Goal: Book appointment/travel/reservation

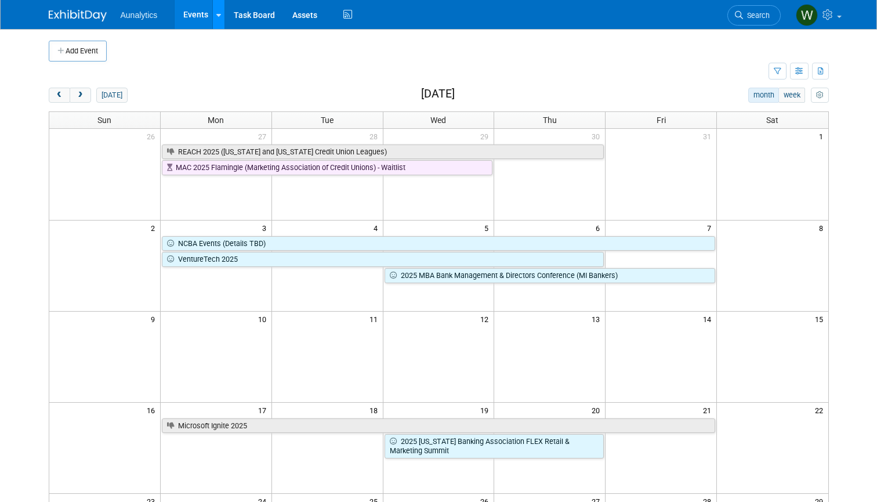
click at [218, 18] on icon at bounding box center [218, 16] width 5 height 8
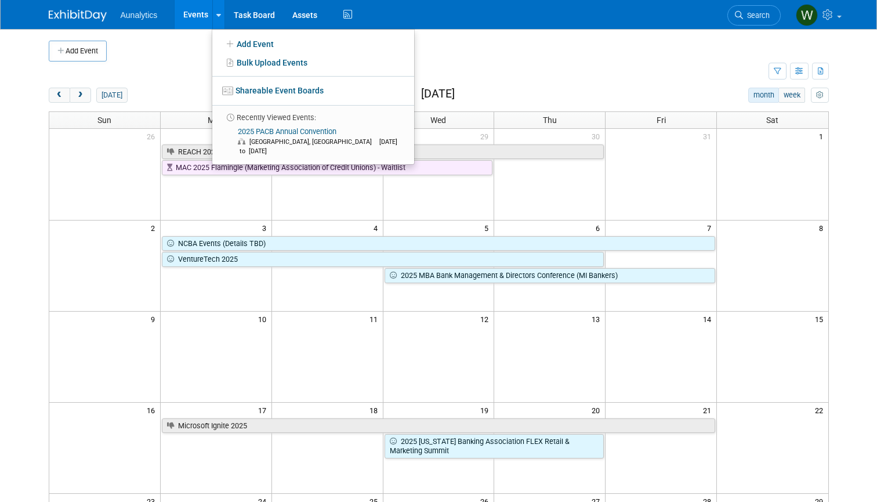
click at [146, 99] on div "[DATE] month week [DATE]" at bounding box center [439, 96] width 780 height 16
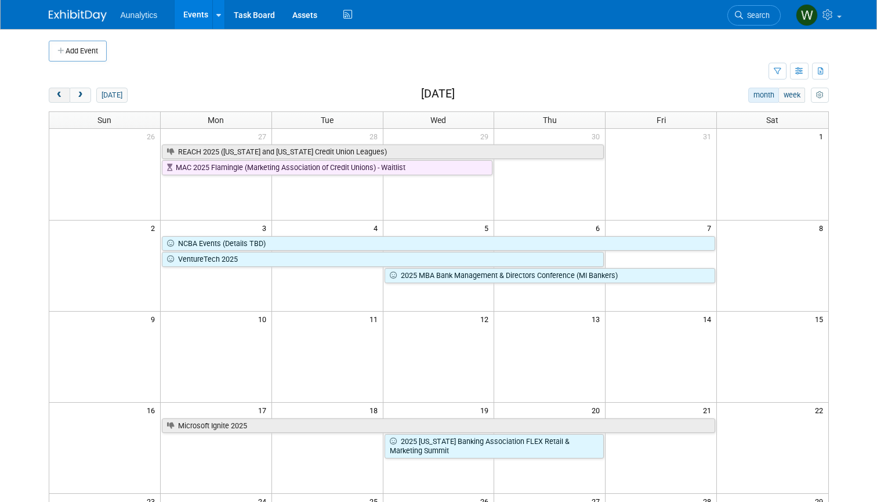
click at [58, 92] on span "prev" at bounding box center [59, 96] width 9 height 8
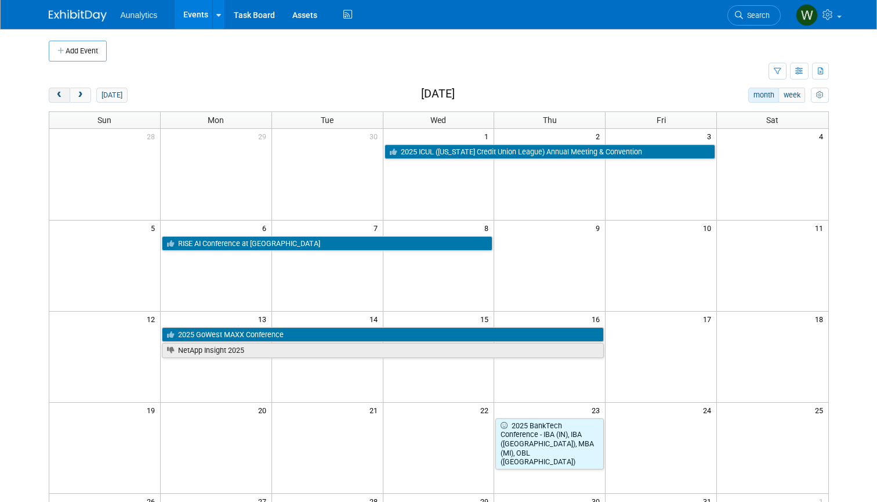
click at [58, 92] on span "prev" at bounding box center [59, 96] width 9 height 8
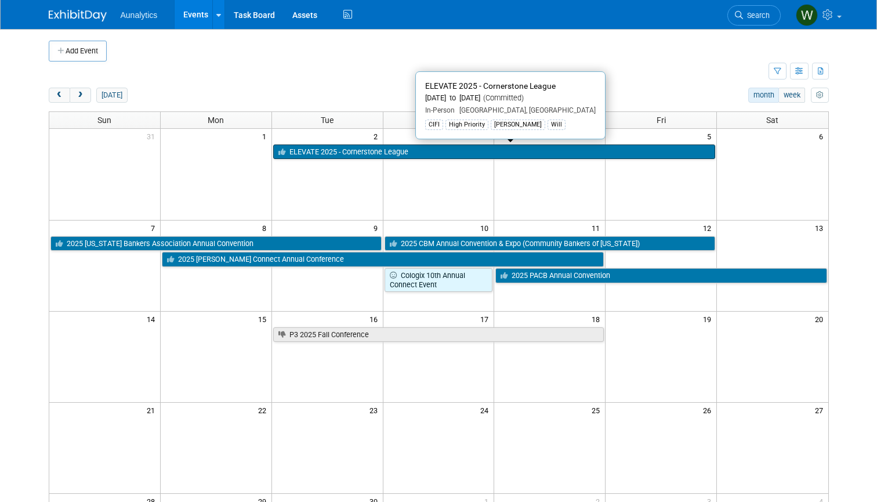
click at [338, 151] on link "ELEVATE 2025 - Cornerstone League" at bounding box center [494, 151] width 442 height 15
click at [58, 92] on span "prev" at bounding box center [59, 96] width 9 height 8
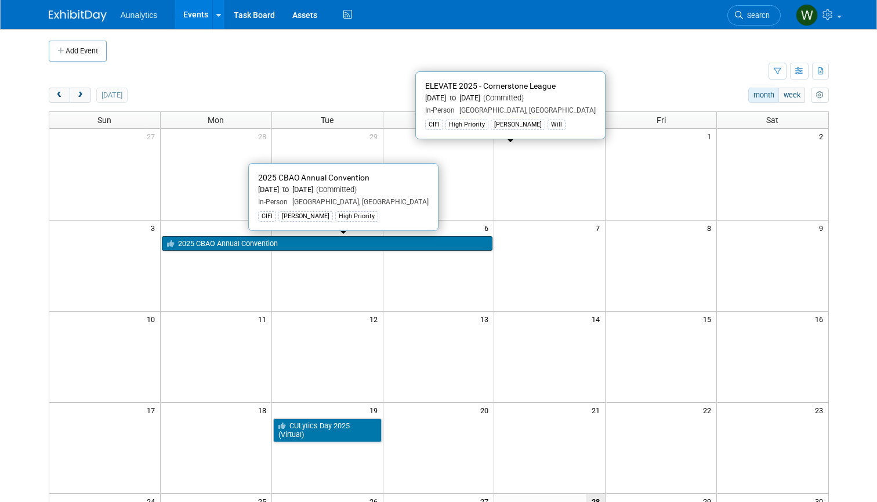
click at [281, 241] on link "2025 CBAO Annual Convention" at bounding box center [327, 243] width 331 height 15
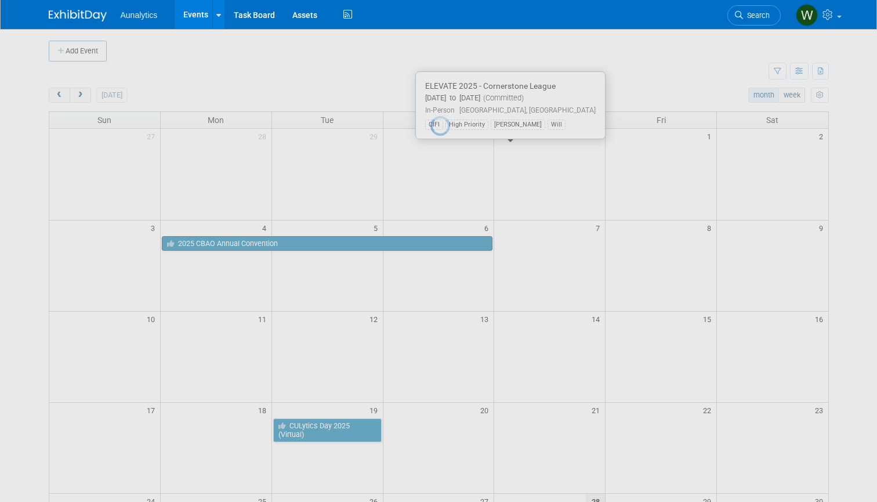
click at [430, 241] on div at bounding box center [438, 251] width 16 height 502
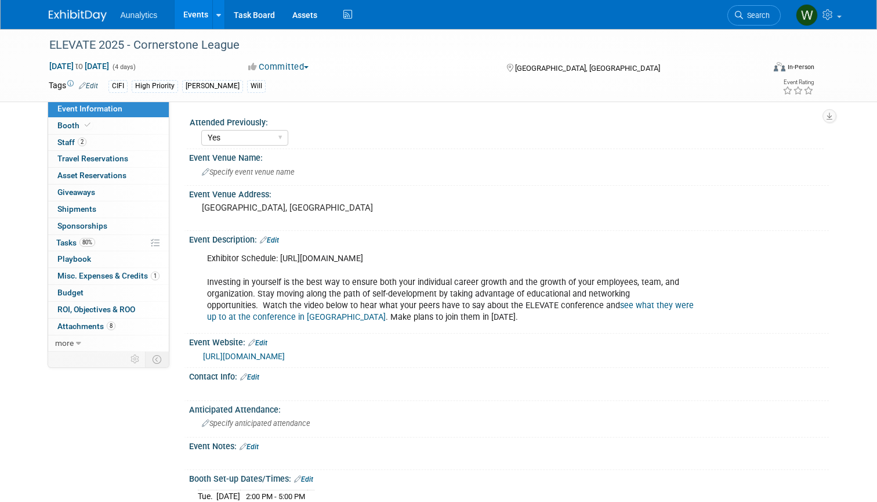
select select "Yes"
select select "Submitted"
click at [74, 156] on span "Travel Reservations 0" at bounding box center [92, 158] width 71 height 9
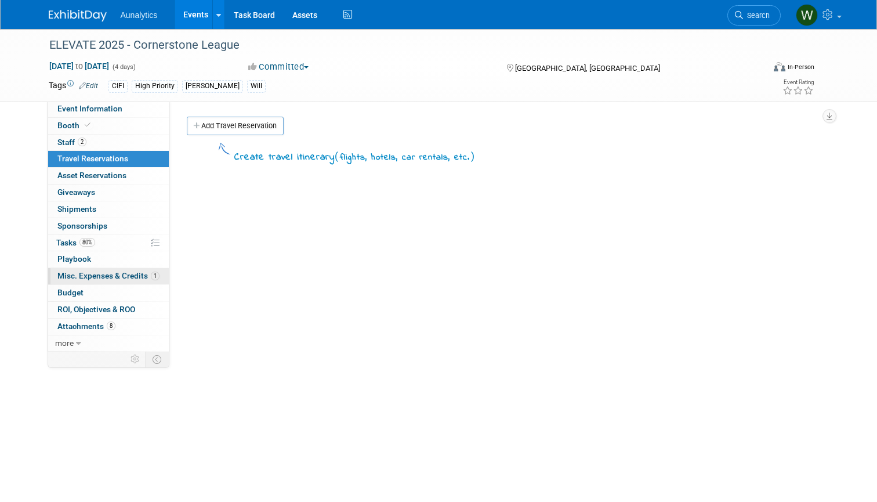
click at [76, 271] on span "Misc. Expenses & Credits 1" at bounding box center [108, 275] width 102 height 9
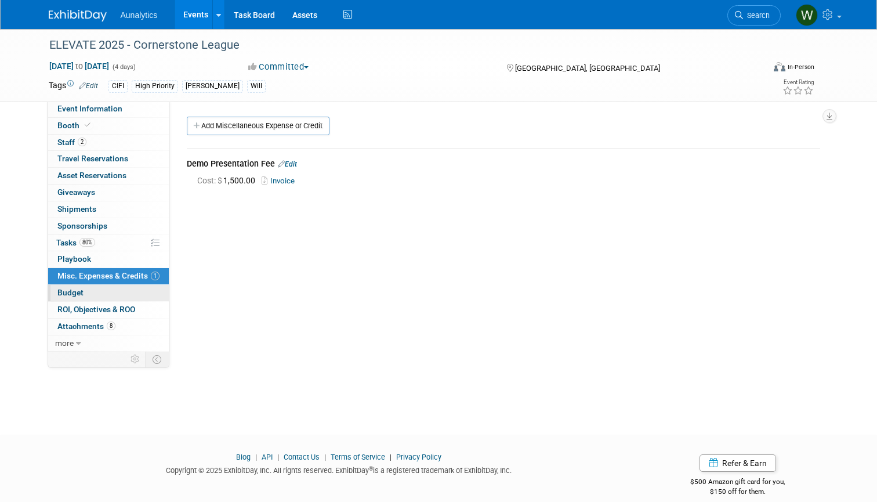
click at [76, 288] on span "Budget" at bounding box center [70, 292] width 26 height 9
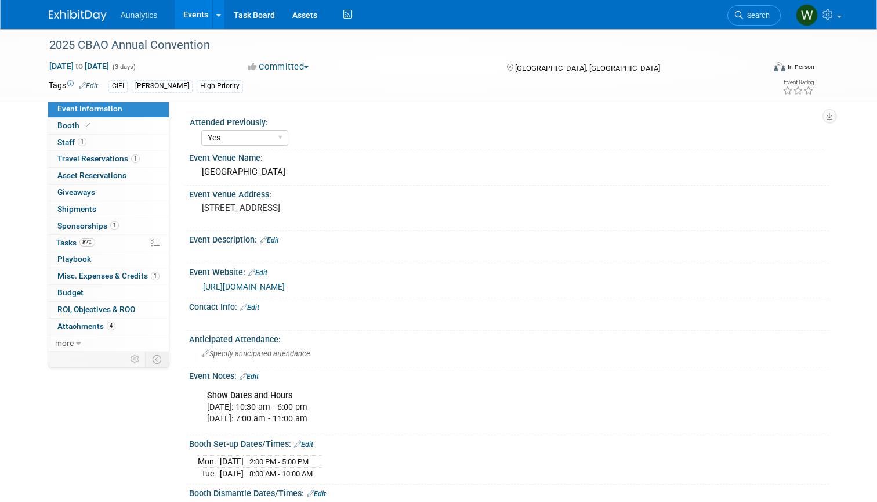
select select "Yes"
click at [105, 212] on link "0 Shipments 0" at bounding box center [108, 209] width 121 height 16
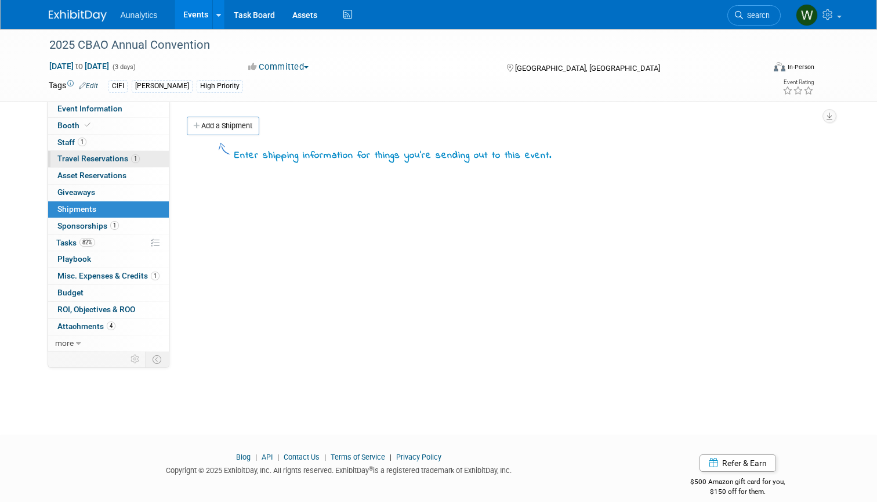
click at [93, 159] on span "Travel Reservations 1" at bounding box center [98, 158] width 82 height 9
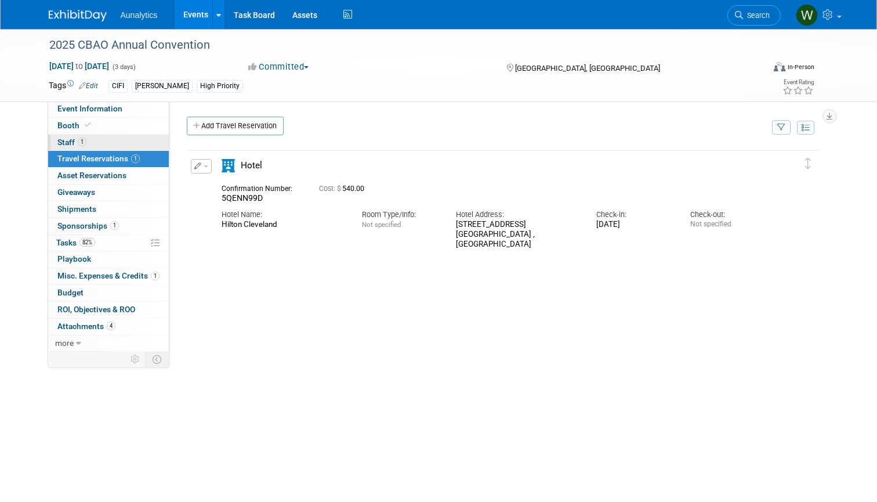
click at [71, 142] on span "Staff 1" at bounding box center [71, 141] width 29 height 9
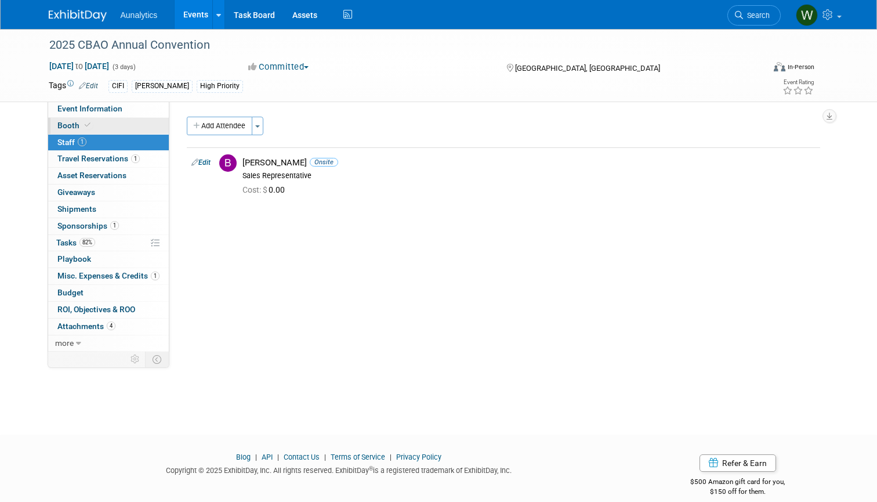
click at [70, 126] on span "Booth" at bounding box center [74, 125] width 35 height 9
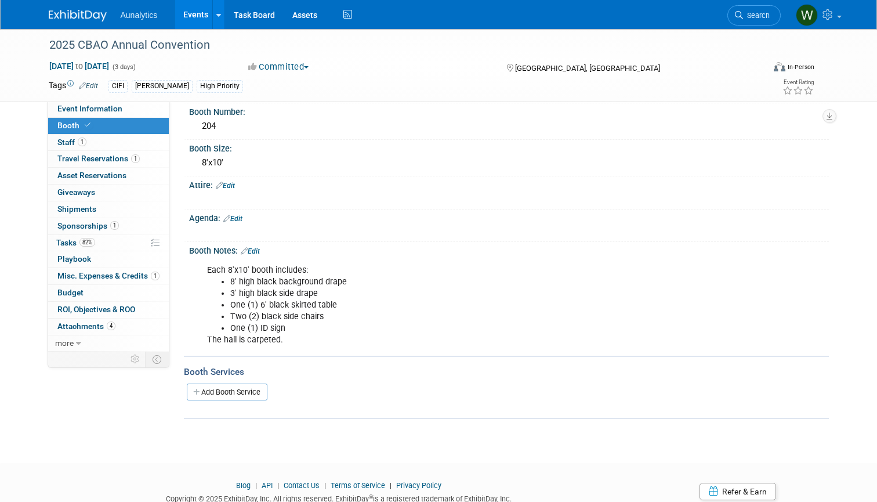
scroll to position [111, 0]
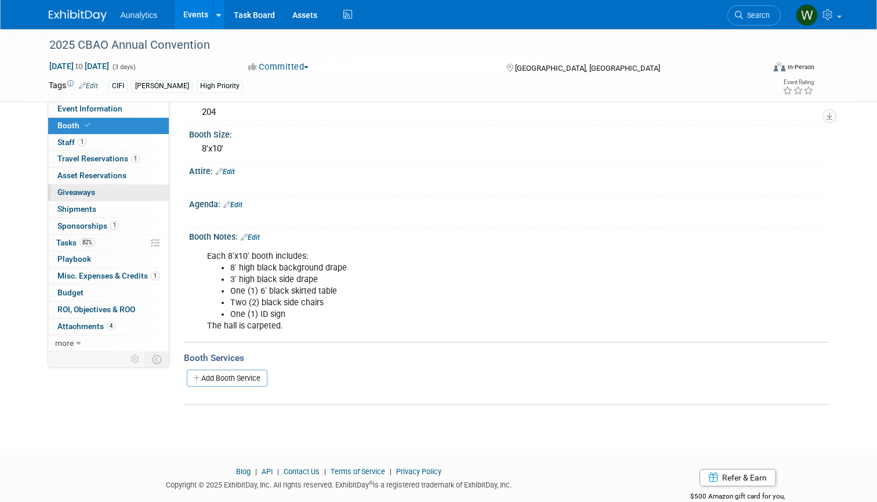
click at [108, 195] on link "0 Giveaways 0" at bounding box center [108, 192] width 121 height 16
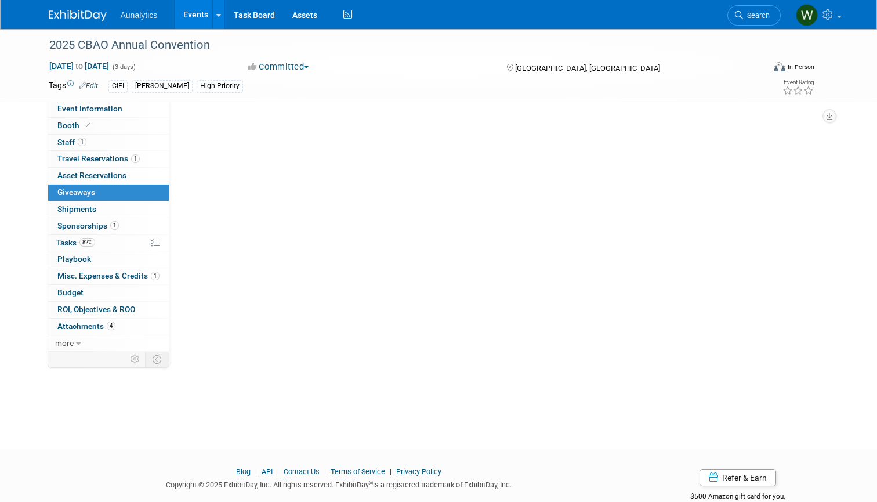
scroll to position [0, 0]
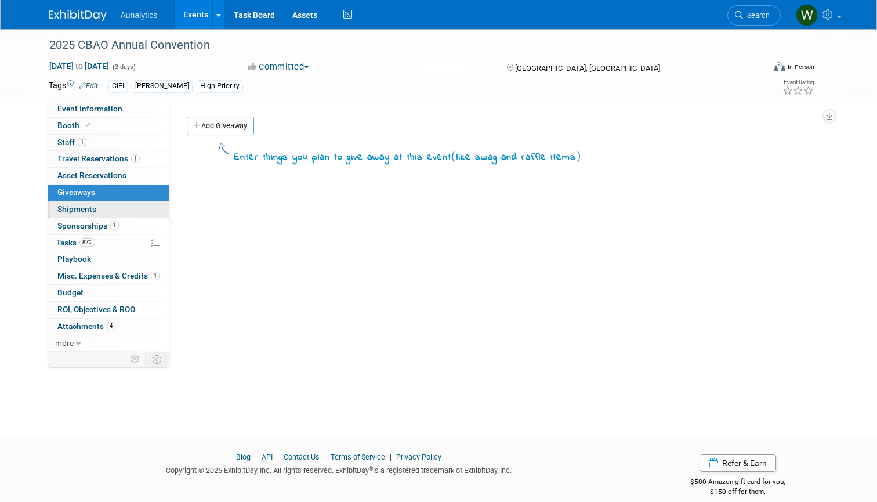
click at [105, 203] on link "0 Shipments 0" at bounding box center [108, 209] width 121 height 16
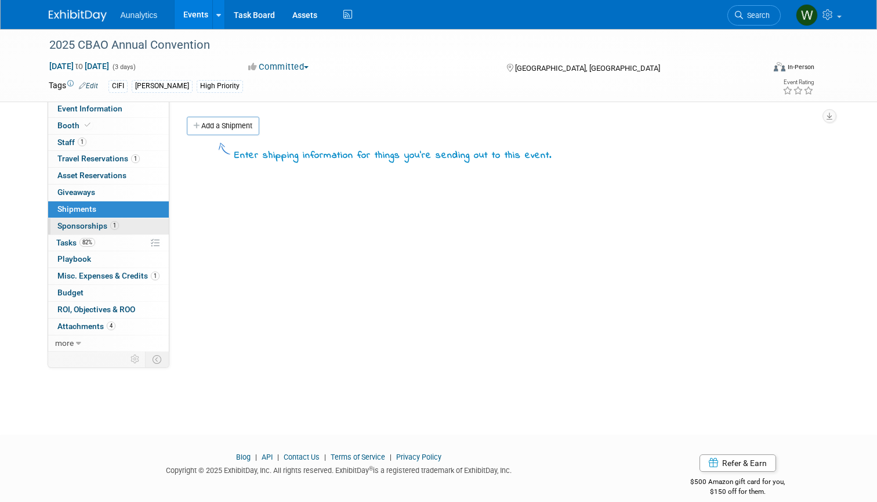
click at [96, 221] on span "Sponsorships 1" at bounding box center [87, 225] width 61 height 9
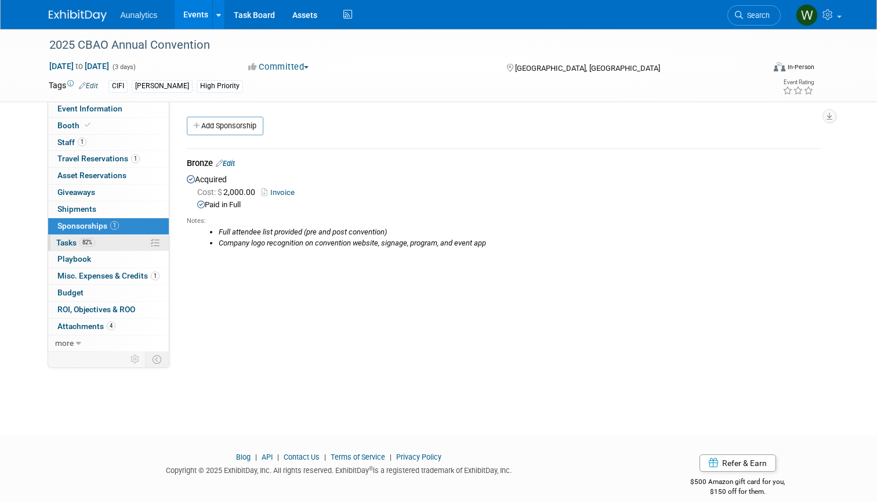
click at [71, 241] on span "Tasks 82%" at bounding box center [75, 242] width 39 height 9
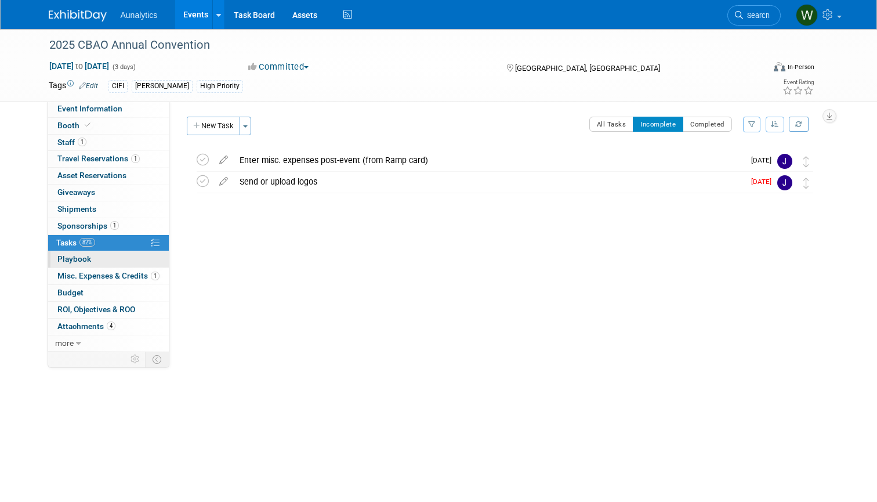
click at [69, 257] on span "Playbook 0" at bounding box center [74, 258] width 34 height 9
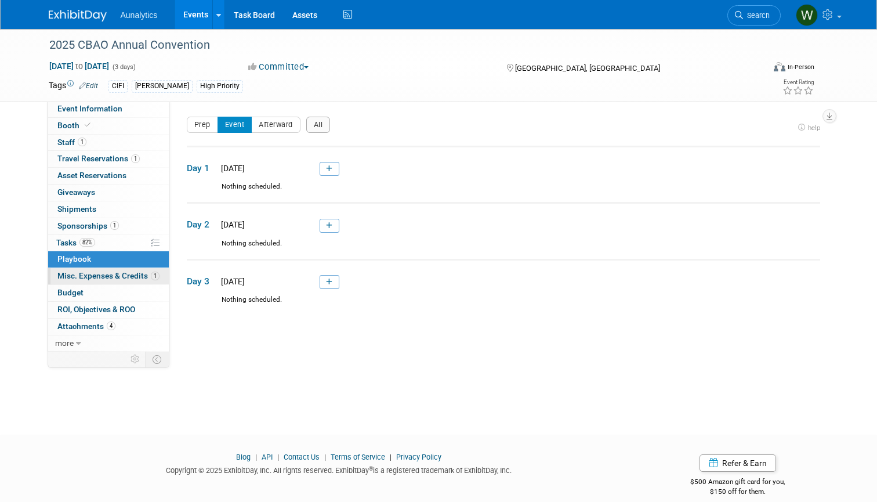
click at [69, 271] on span "Misc. Expenses & Credits 1" at bounding box center [108, 275] width 102 height 9
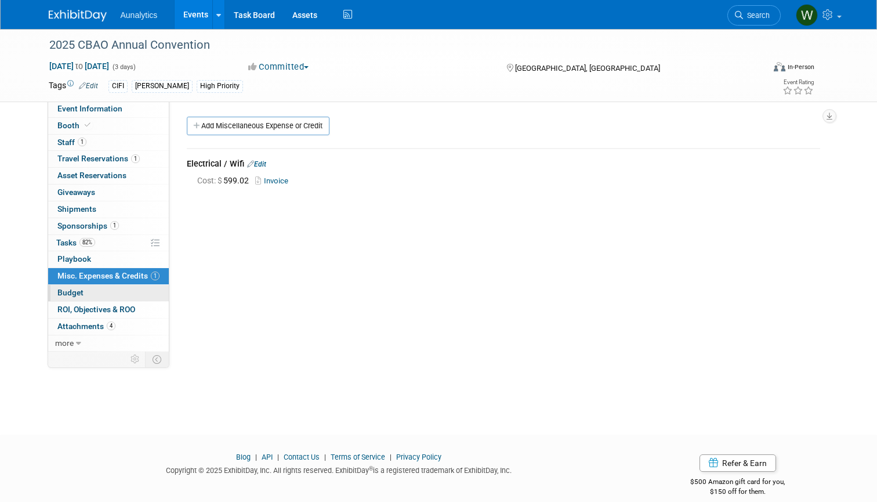
click at [72, 288] on span "Budget" at bounding box center [70, 292] width 26 height 9
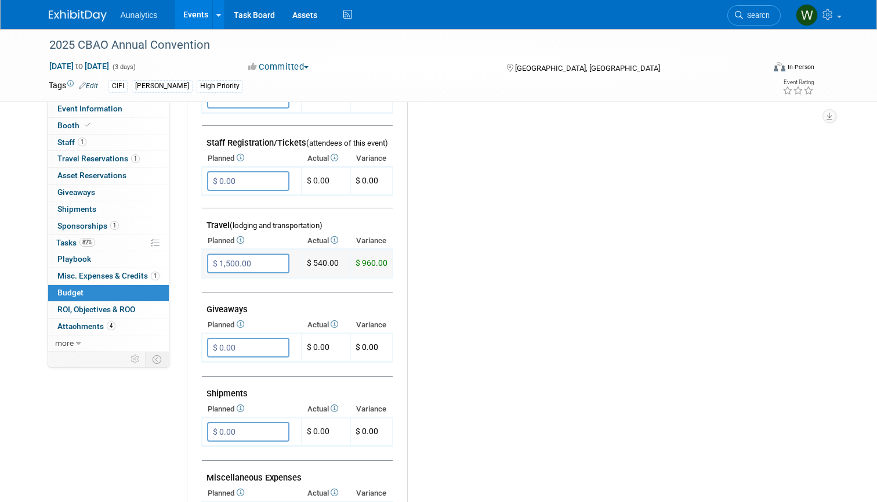
scroll to position [369, 0]
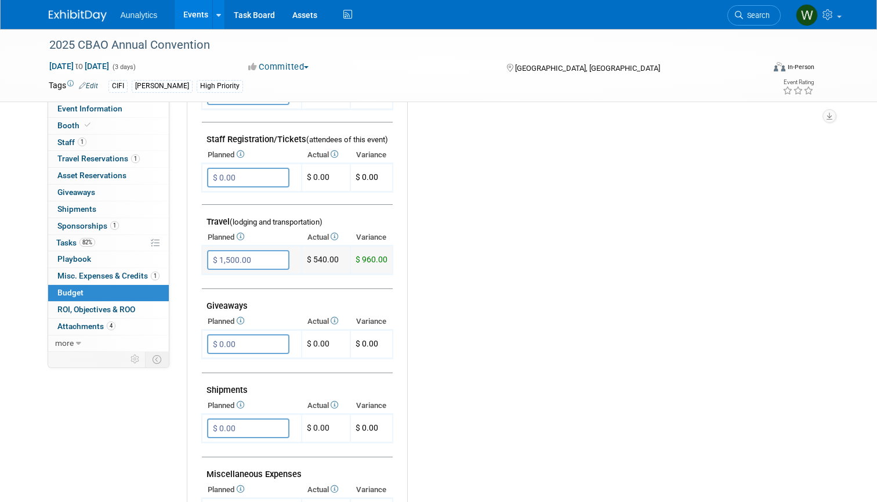
click at [331, 253] on td "$ 540.00" at bounding box center [326, 260] width 49 height 28
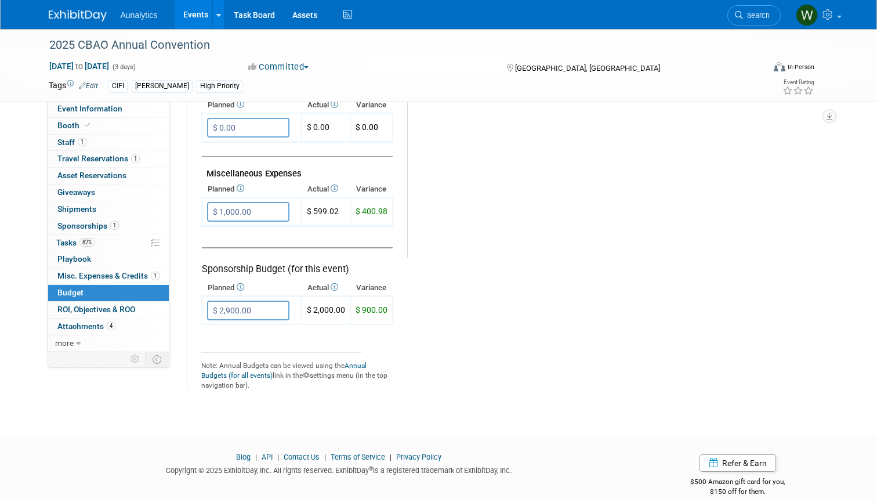
scroll to position [669, 0]
click at [104, 302] on link "0 ROI, Objectives & ROO 0" at bounding box center [108, 310] width 121 height 16
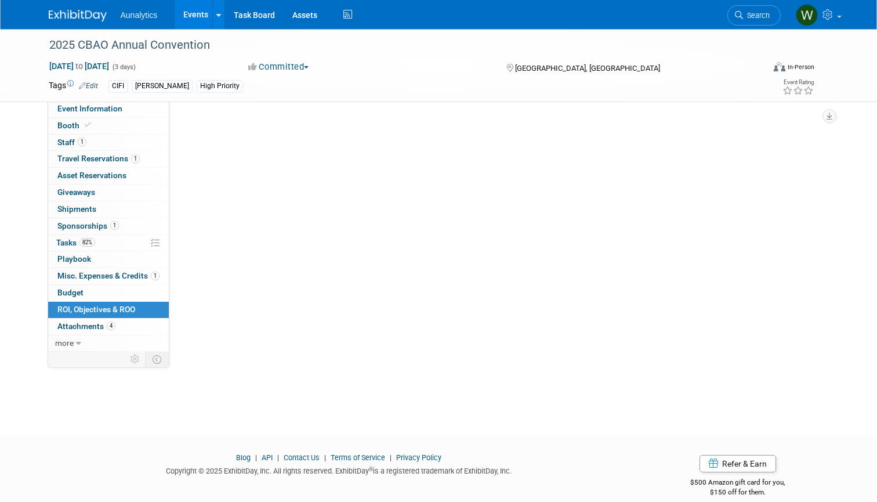
scroll to position [0, 0]
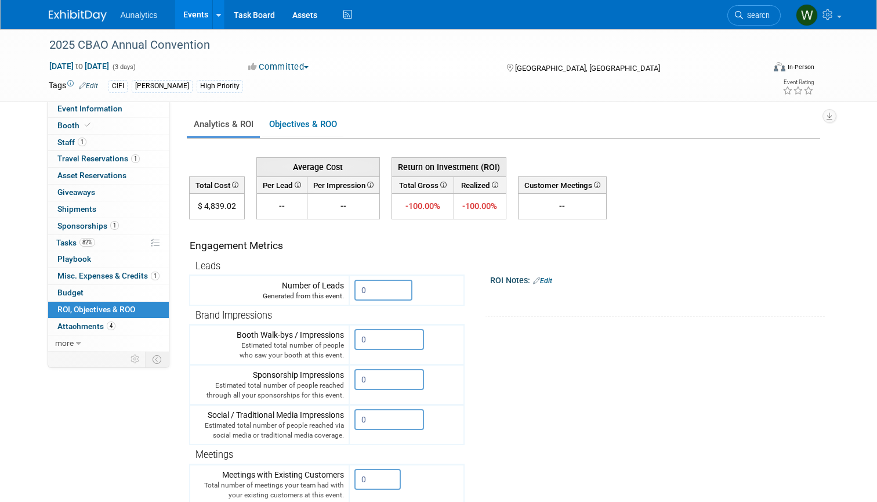
click at [237, 183] on icon at bounding box center [234, 185] width 8 height 6
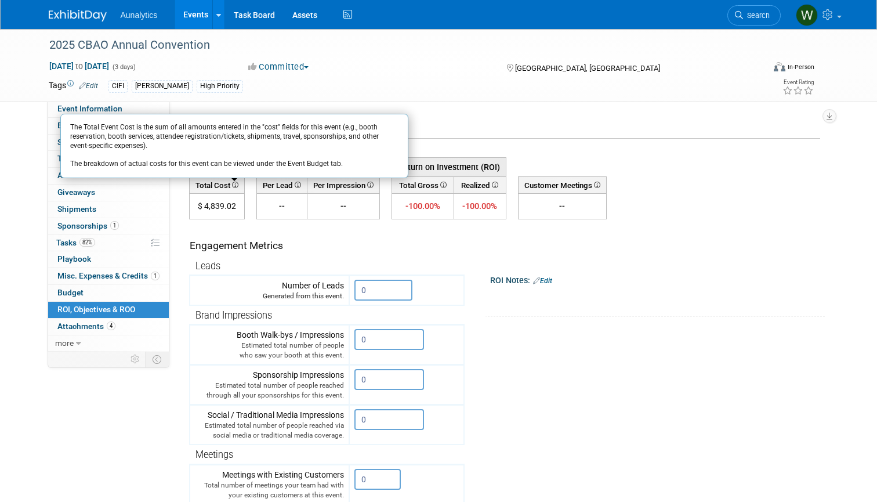
click at [184, 194] on div "Attended Previously: Yes No Unsure Event Venue Name: Hilton Cleveland Downtown …" at bounding box center [498, 223] width 659 height 244
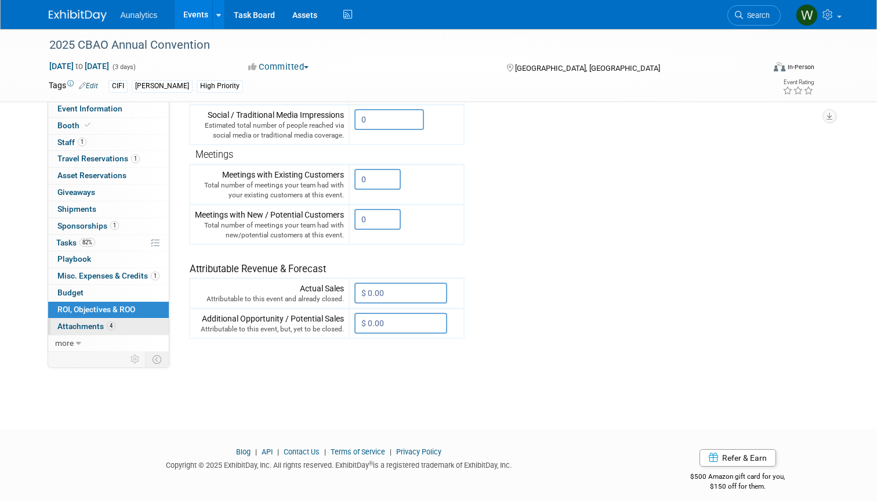
scroll to position [299, 0]
click at [89, 321] on span "Attachments 4" at bounding box center [86, 325] width 58 height 9
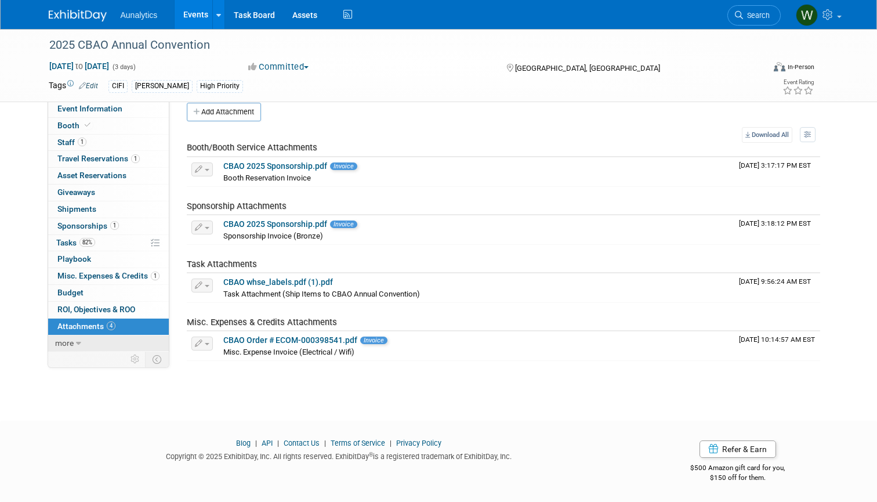
scroll to position [14, 0]
click at [71, 338] on span "more" at bounding box center [64, 342] width 19 height 9
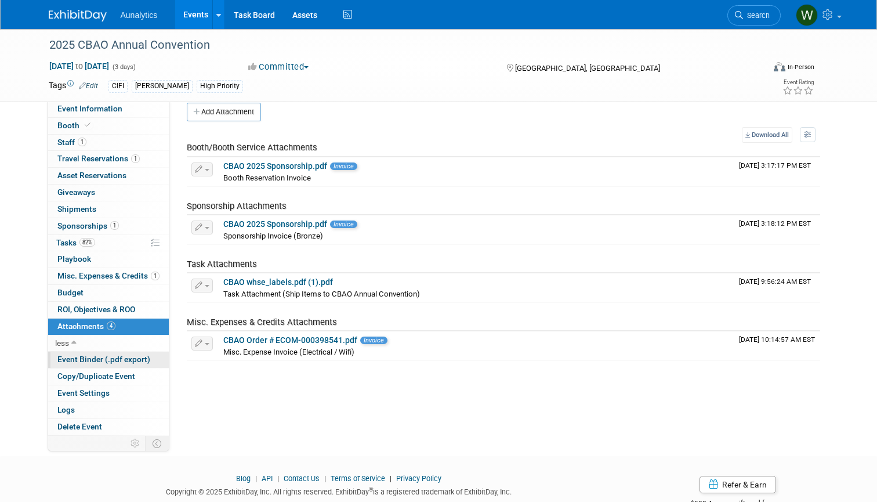
click at [74, 354] on span "Event Binder (.pdf export)" at bounding box center [103, 358] width 93 height 9
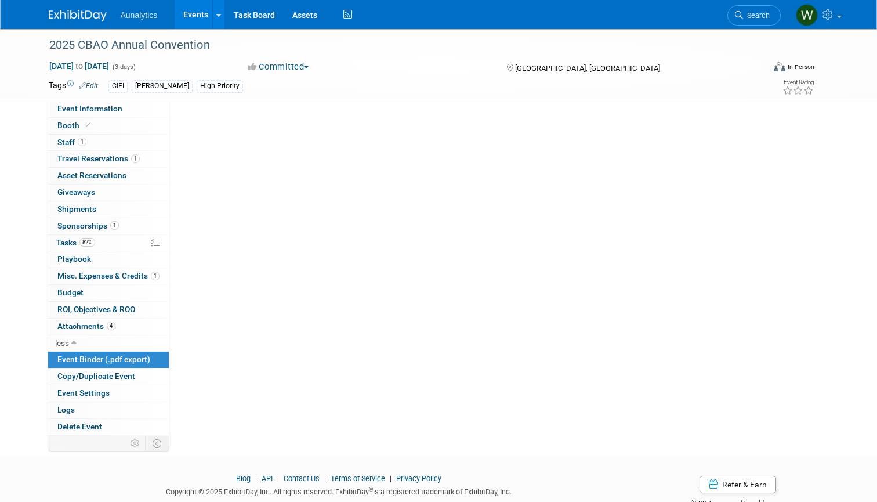
scroll to position [0, 0]
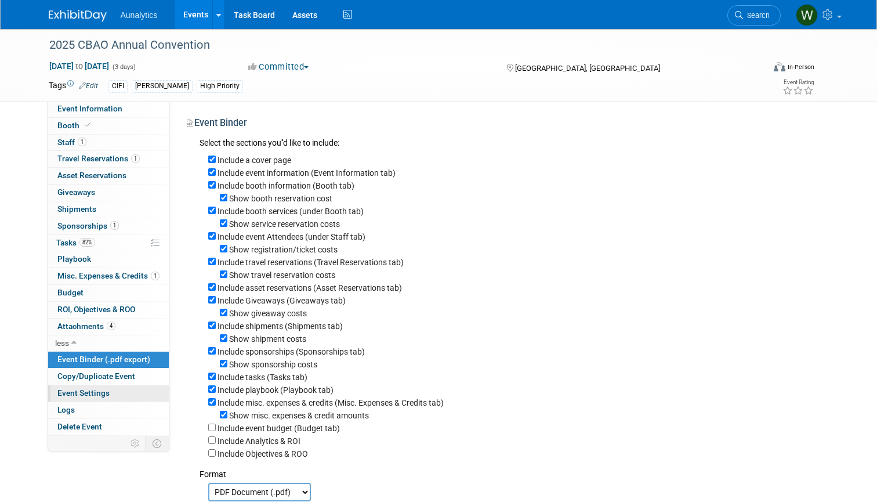
click at [78, 390] on link "Event Settings" at bounding box center [108, 393] width 121 height 16
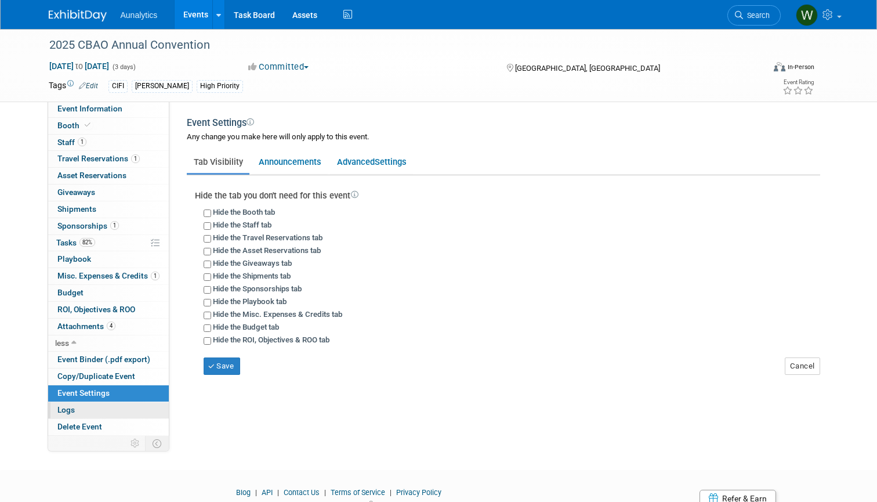
click at [75, 402] on link "Logs" at bounding box center [108, 410] width 121 height 16
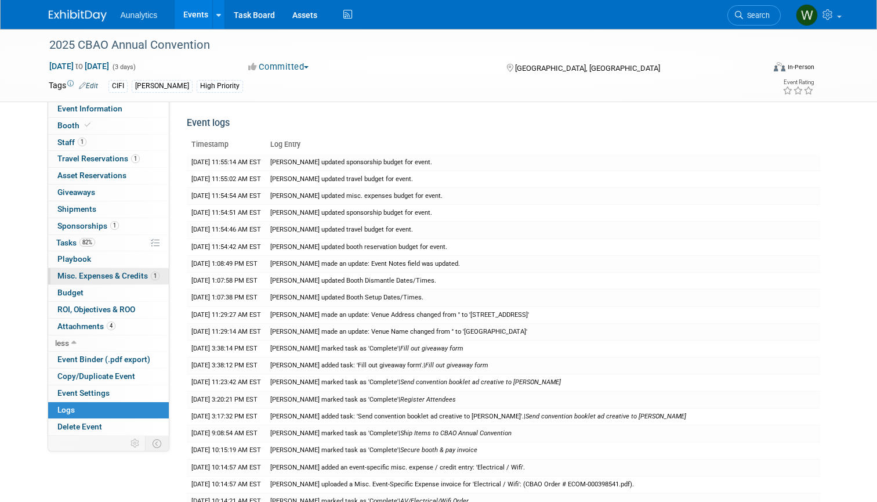
click at [86, 272] on span "Misc. Expenses & Credits 1" at bounding box center [108, 275] width 102 height 9
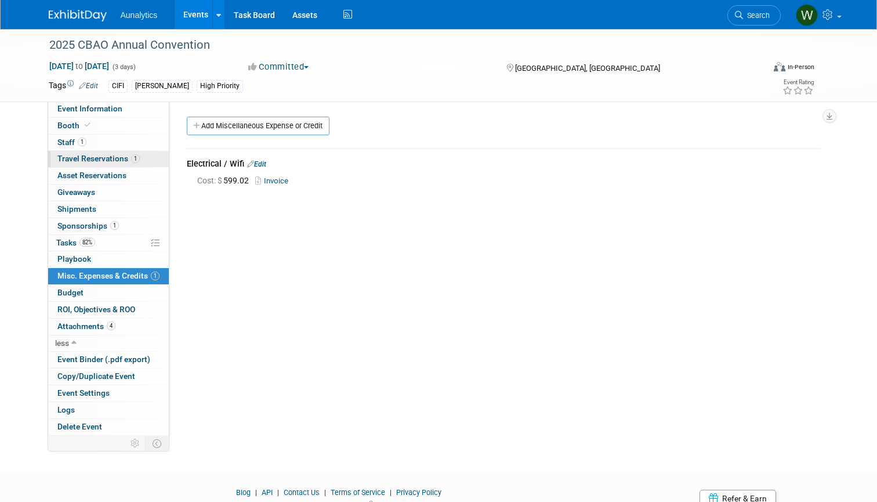
click at [103, 155] on span "Travel Reservations 1" at bounding box center [98, 158] width 82 height 9
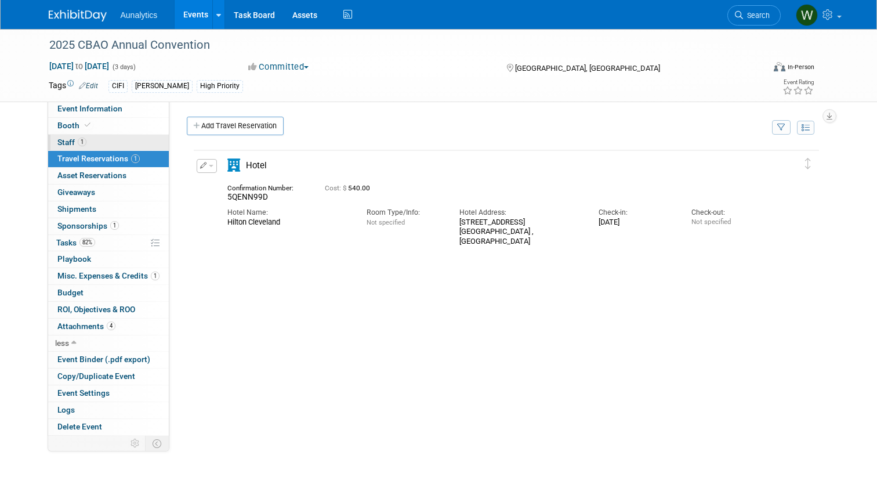
click at [67, 142] on span "Staff 1" at bounding box center [71, 141] width 29 height 9
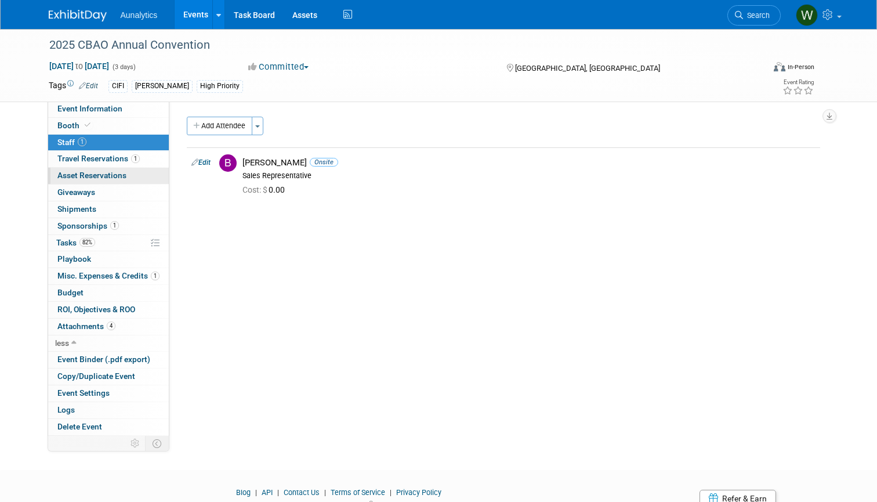
click at [71, 171] on span "Asset Reservations 0" at bounding box center [91, 175] width 69 height 9
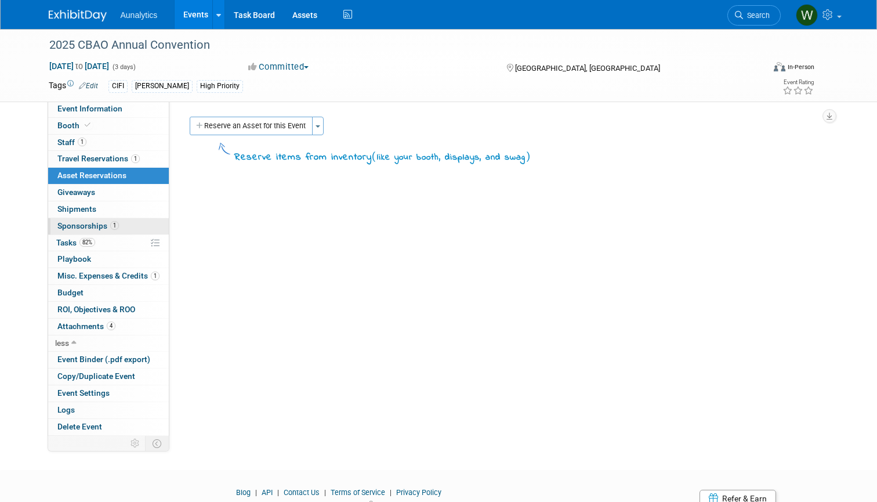
click at [72, 218] on link "1 Sponsorships 1" at bounding box center [108, 226] width 121 height 16
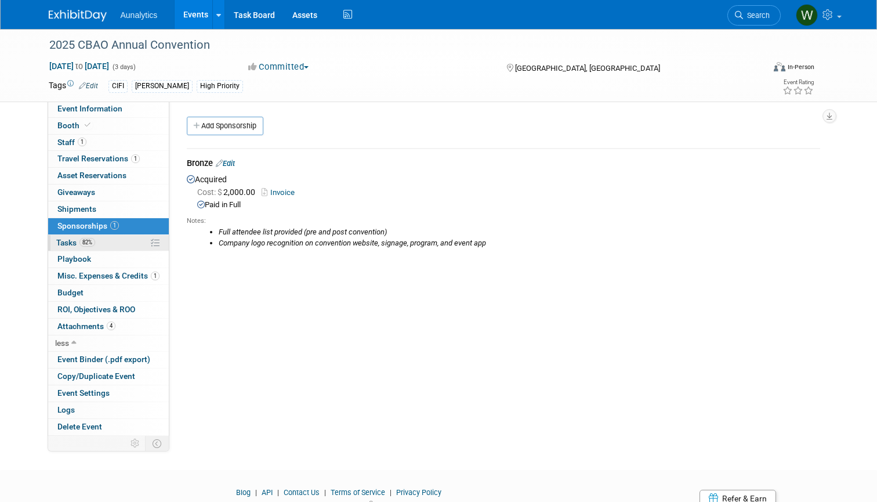
click at [61, 238] on span "Tasks 82%" at bounding box center [75, 242] width 39 height 9
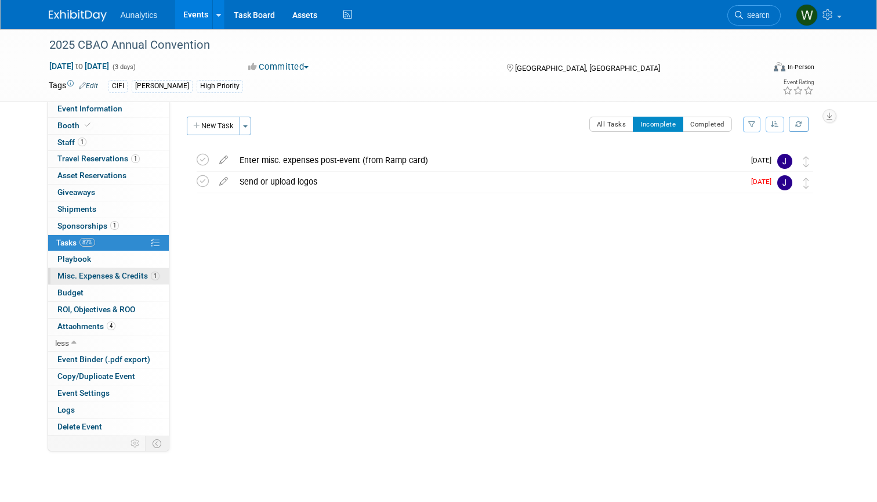
click at [69, 271] on span "Misc. Expenses & Credits 1" at bounding box center [108, 275] width 102 height 9
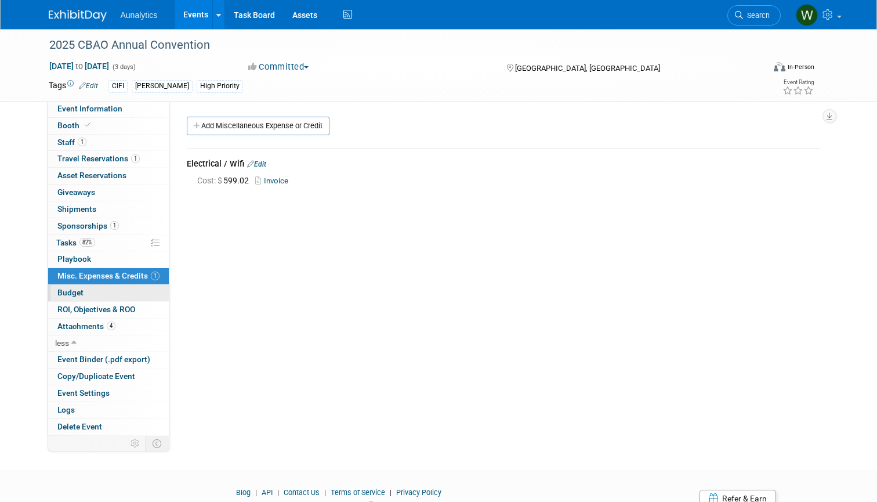
click at [73, 293] on link "Budget" at bounding box center [108, 293] width 121 height 16
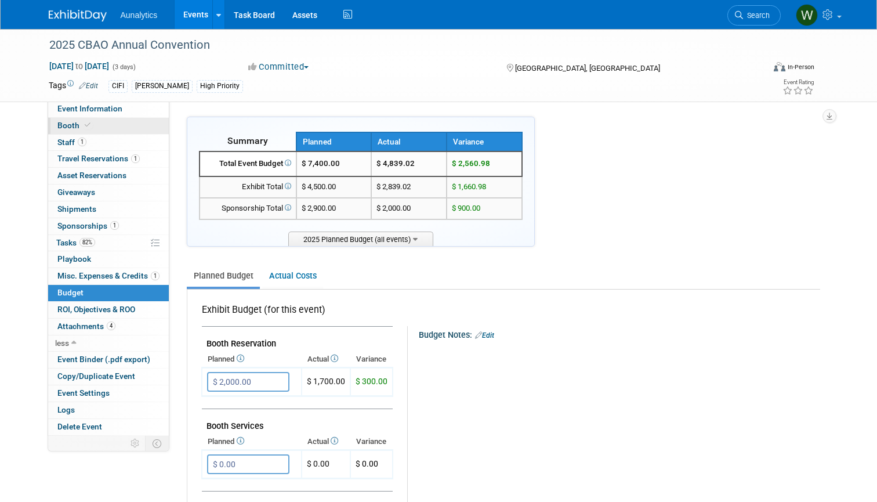
click at [71, 126] on span "Booth" at bounding box center [74, 125] width 35 height 9
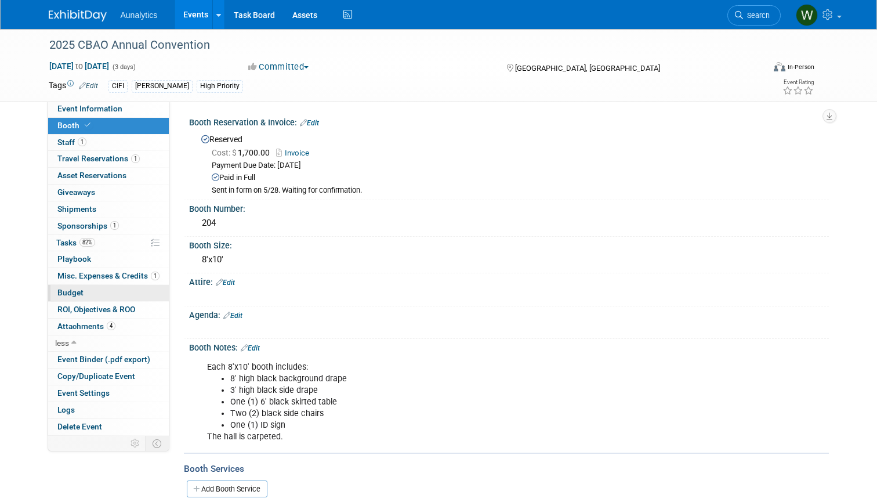
click at [71, 285] on link "Budget" at bounding box center [108, 293] width 121 height 16
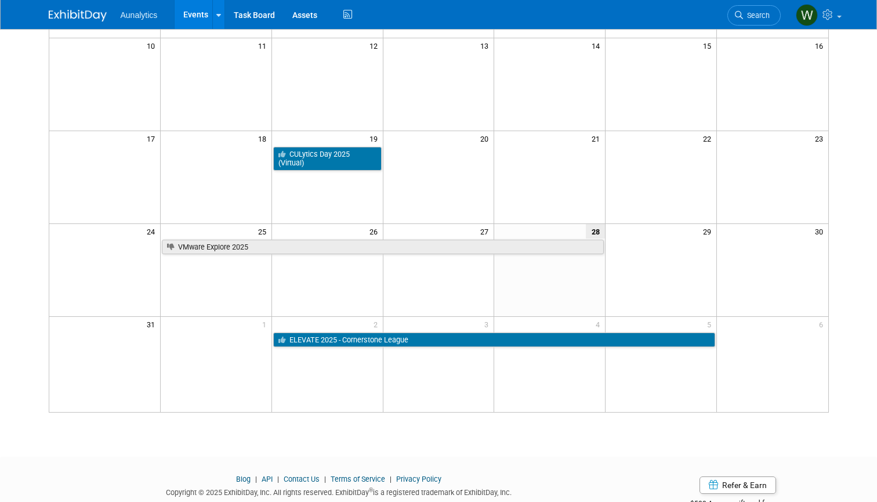
scroll to position [278, 0]
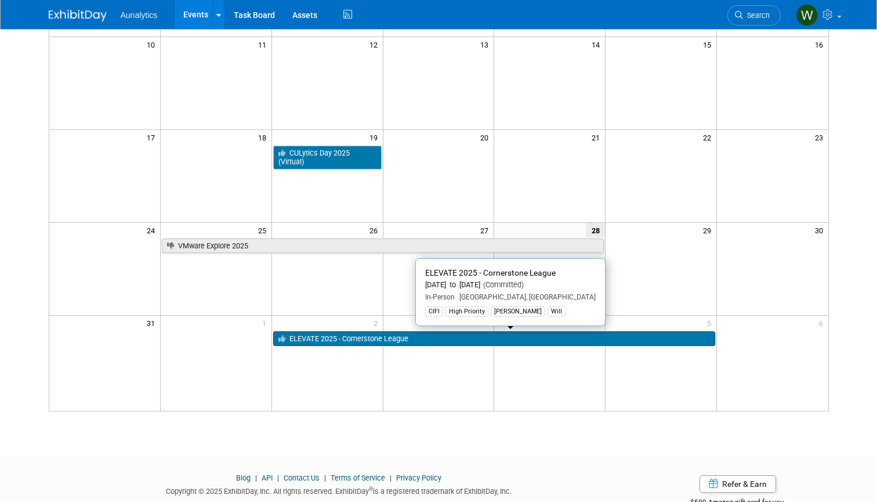
click at [310, 336] on link "ELEVATE 2025 - Cornerstone League" at bounding box center [494, 338] width 442 height 15
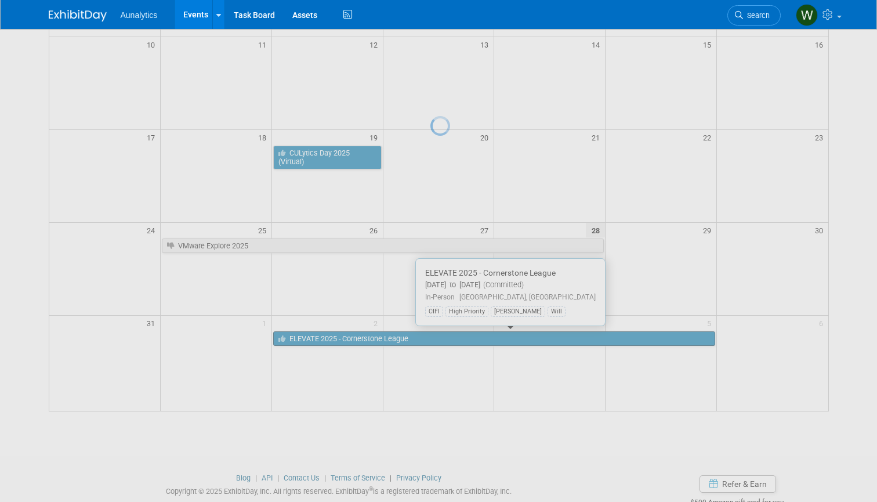
click at [430, 336] on div at bounding box center [438, 251] width 16 height 502
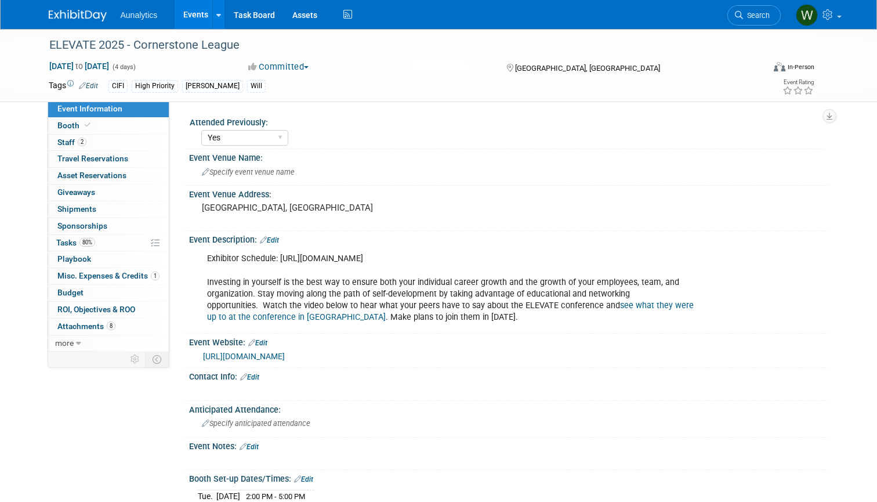
select select "Yes"
select select "Submitted"
click at [81, 156] on span "Travel Reservations 0" at bounding box center [92, 158] width 71 height 9
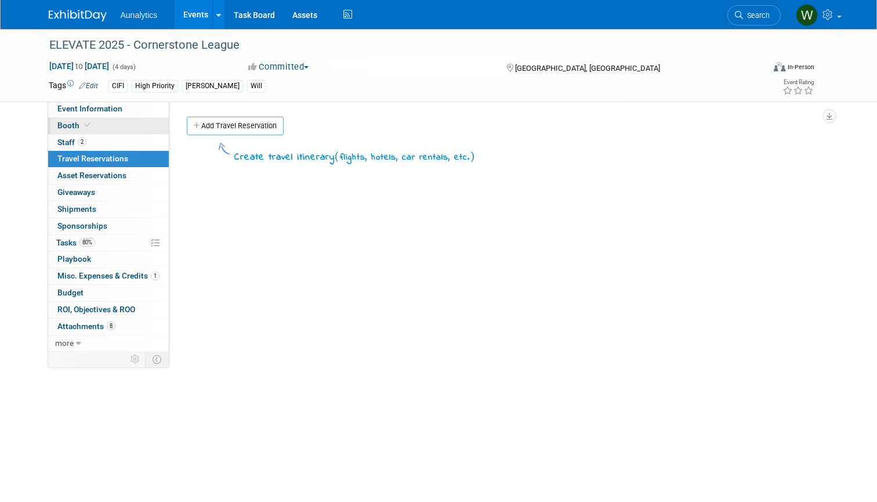
click at [109, 126] on link "Booth" at bounding box center [108, 126] width 121 height 16
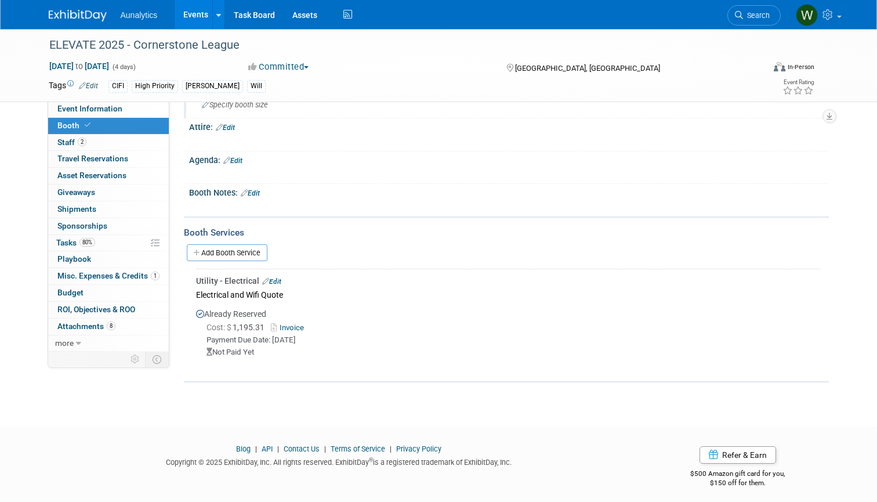
scroll to position [142, 0]
click at [88, 163] on link "0 Travel Reservations 0" at bounding box center [108, 159] width 121 height 16
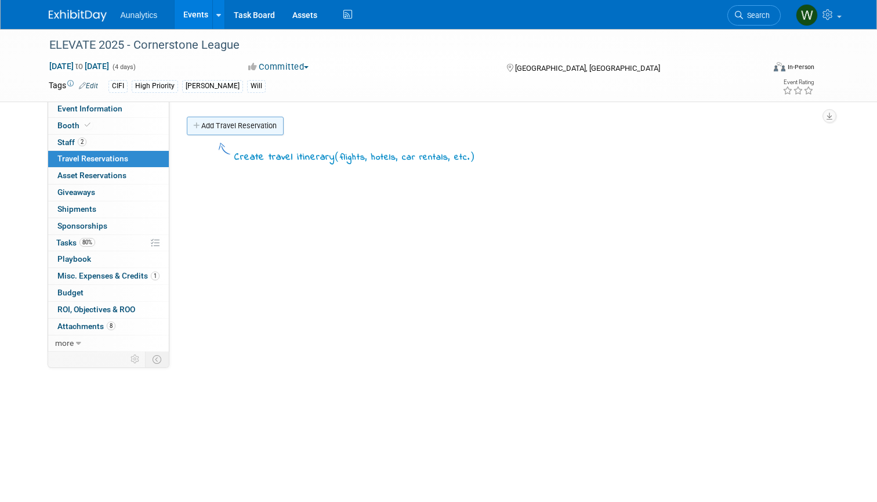
click at [246, 126] on link "Add Travel Reservation" at bounding box center [235, 126] width 97 height 19
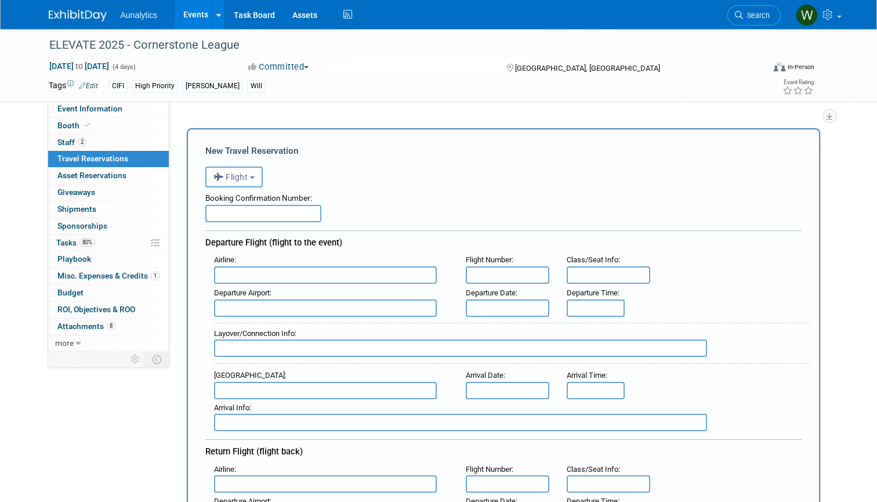
click at [231, 216] on input "text" at bounding box center [263, 213] width 116 height 17
type input "JE35ZX"
click at [259, 273] on input "text" at bounding box center [325, 274] width 223 height 17
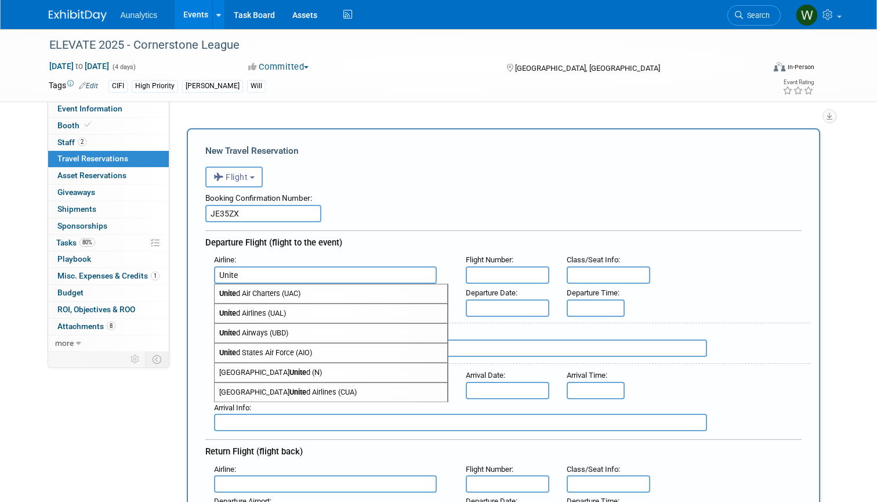
click at [281, 311] on span "Unite d Airlines (UAL)" at bounding box center [331, 313] width 233 height 19
type input "United Airlines (UAL)"
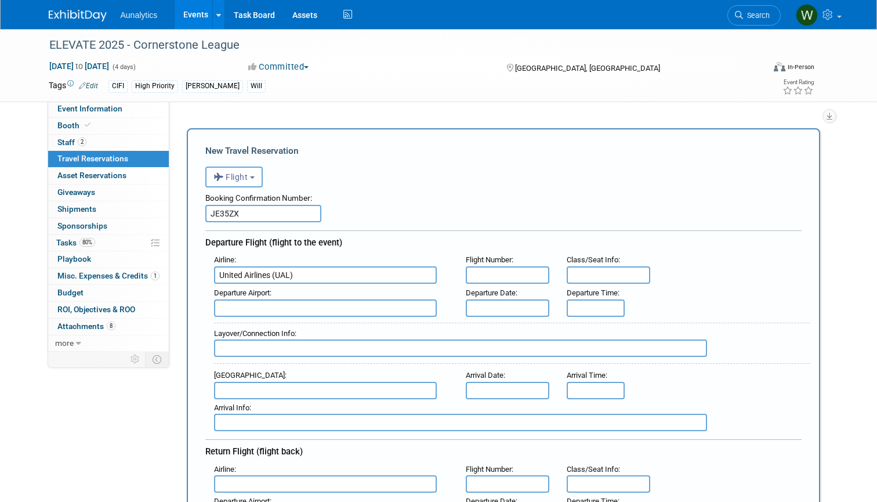
click at [496, 270] on input "text" at bounding box center [508, 274] width 84 height 17
type input "215"
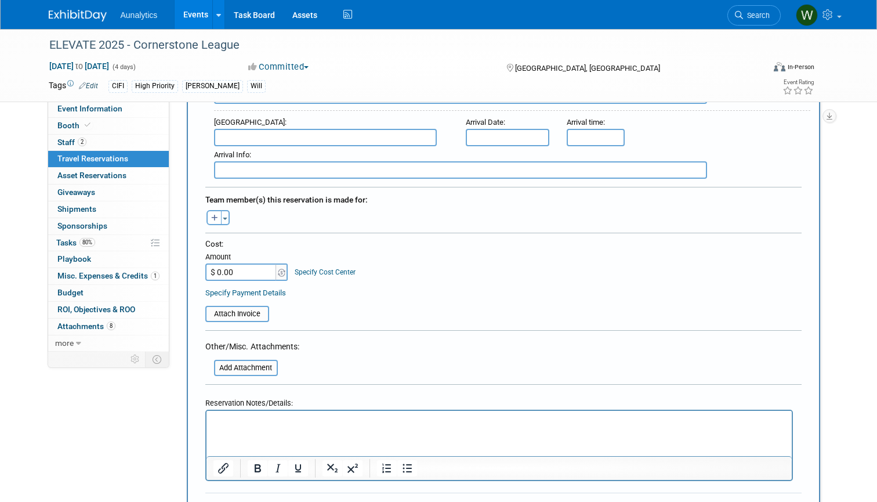
scroll to position [469, 0]
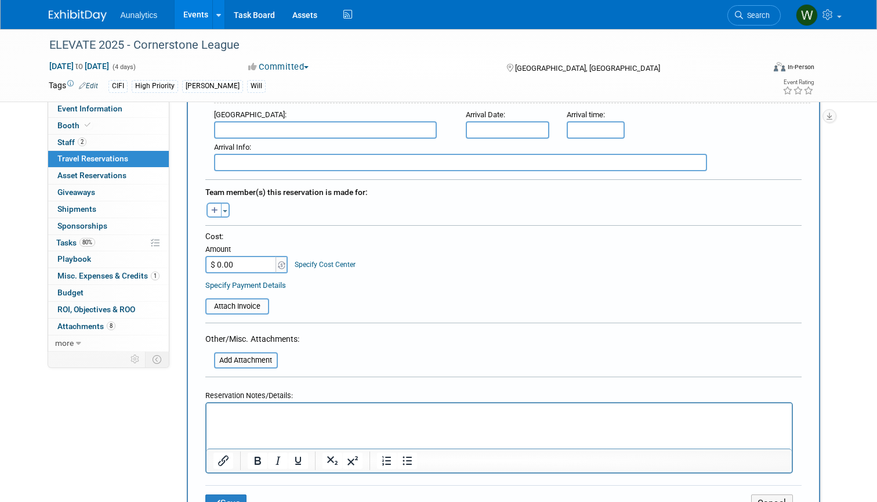
click at [233, 261] on input "$ 0.00" at bounding box center [241, 264] width 73 height 17
type input "$ 523.87"
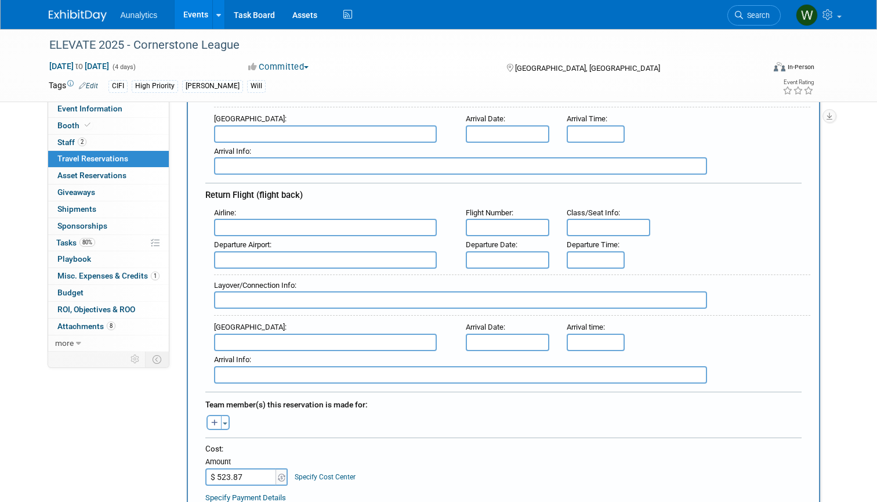
scroll to position [253, 0]
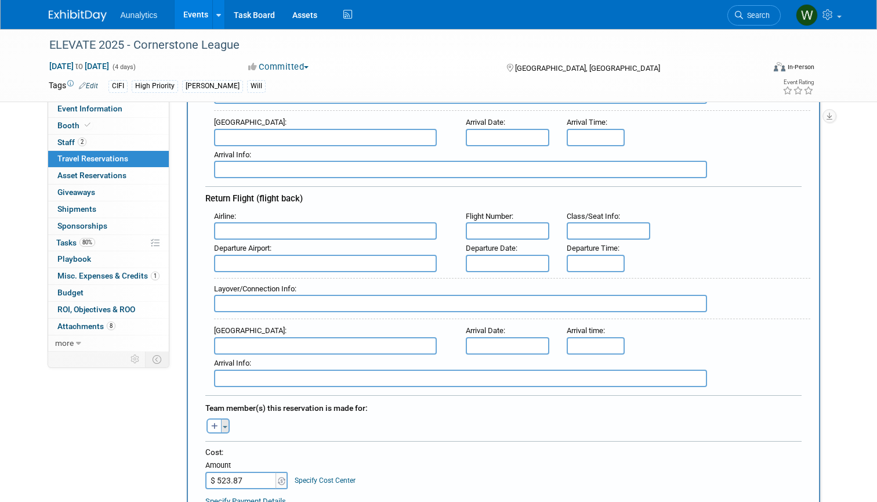
click at [223, 426] on span "button" at bounding box center [225, 427] width 5 height 2
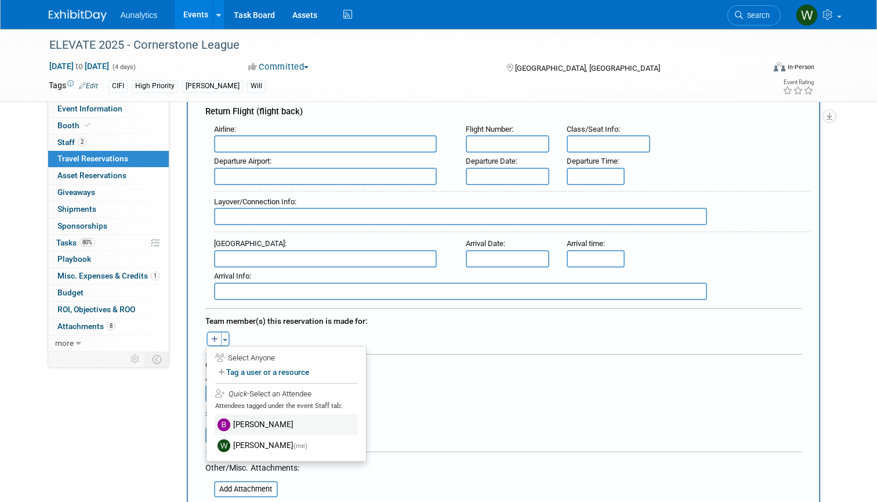
scroll to position [347, 0]
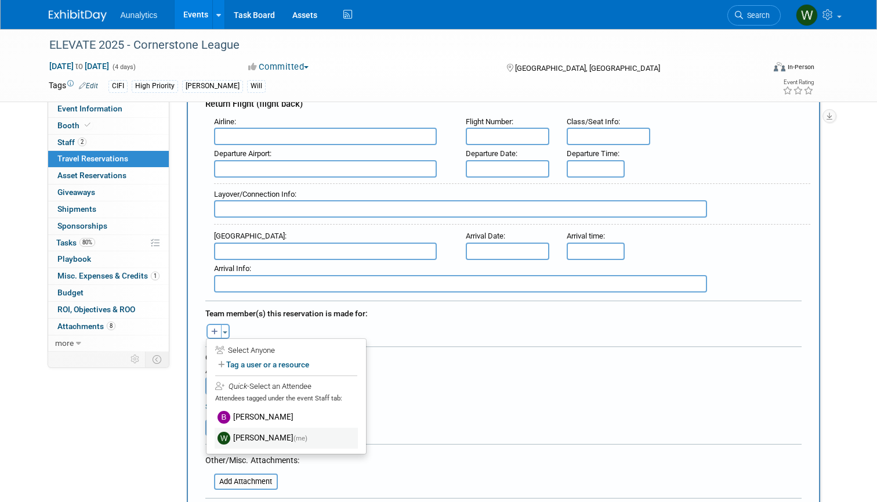
click at [224, 427] on label "[PERSON_NAME] (me)" at bounding box center [286, 437] width 143 height 21
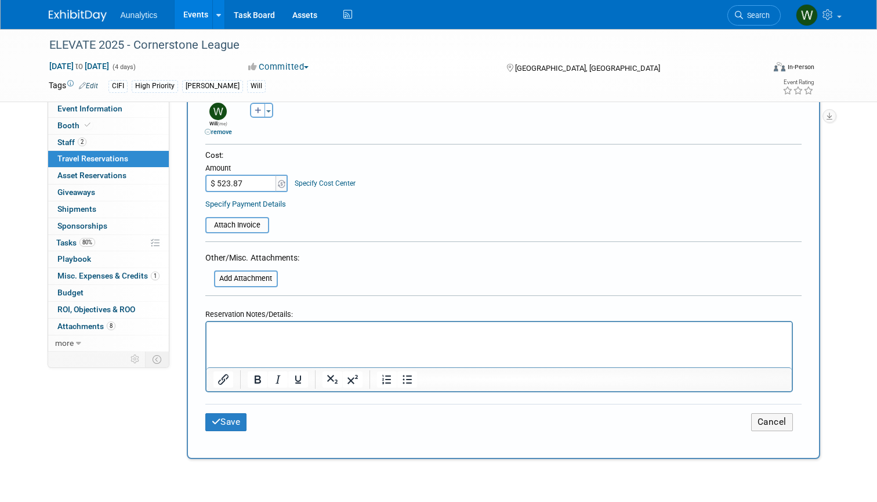
scroll to position [569, 0]
click at [230, 418] on button "Save" at bounding box center [226, 421] width 42 height 18
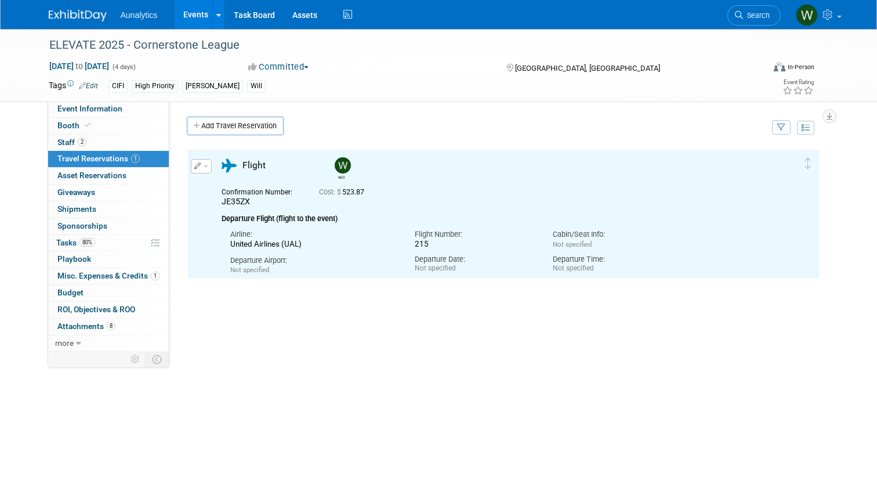
scroll to position [0, 0]
click at [233, 131] on link "Add Travel Reservation" at bounding box center [235, 126] width 97 height 19
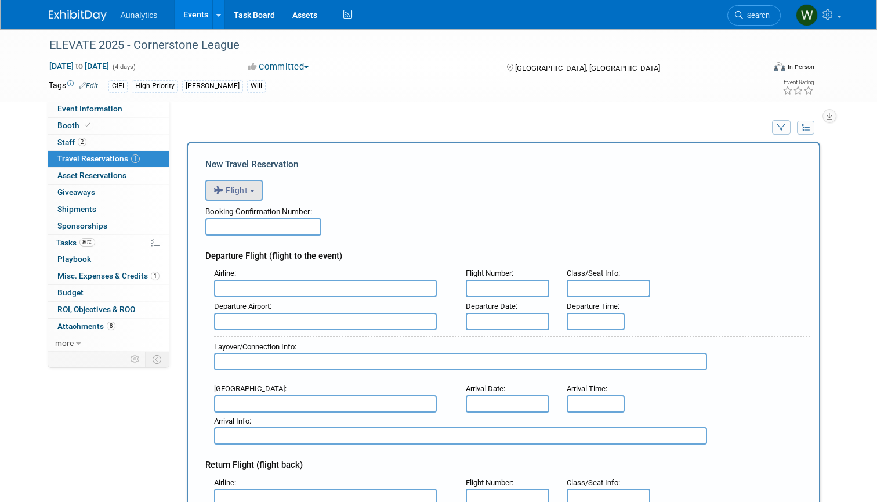
click at [252, 185] on button "Flight" at bounding box center [233, 190] width 57 height 21
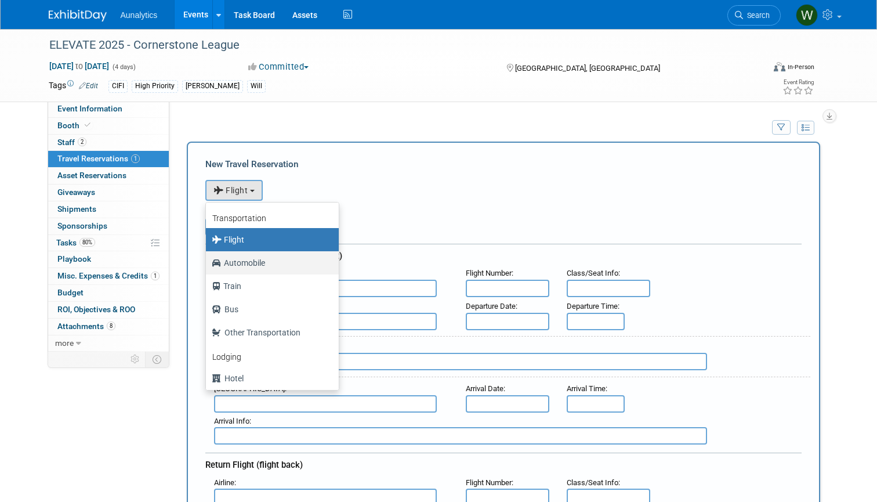
click at [251, 260] on label "Automobile" at bounding box center [269, 262] width 115 height 19
click at [208, 260] on input "Automobile" at bounding box center [204, 262] width 8 height 8
select select "4"
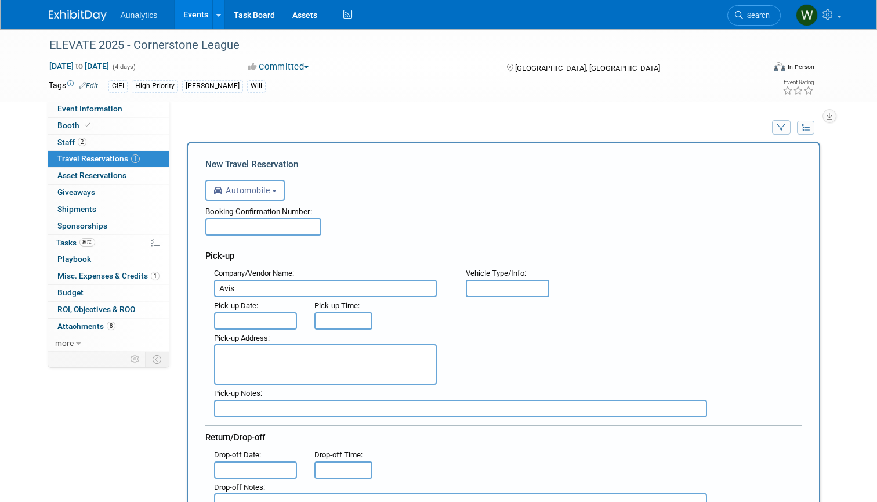
type input "Avis"
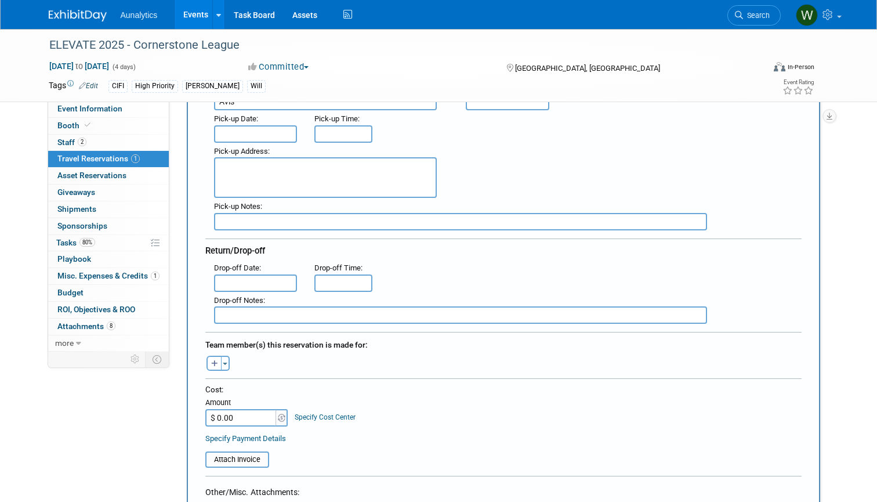
scroll to position [190, 0]
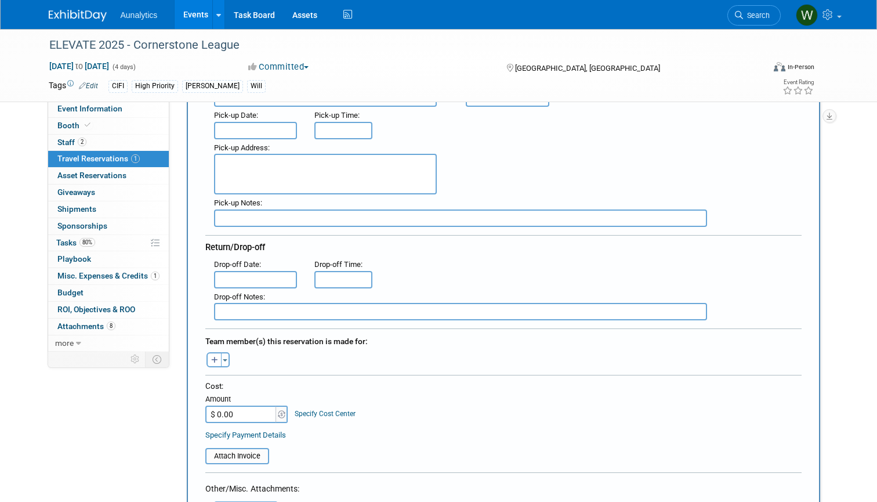
click at [247, 313] on input "text" at bounding box center [460, 311] width 493 height 17
click at [252, 308] on input "Travel to Airport" at bounding box center [460, 311] width 493 height 17
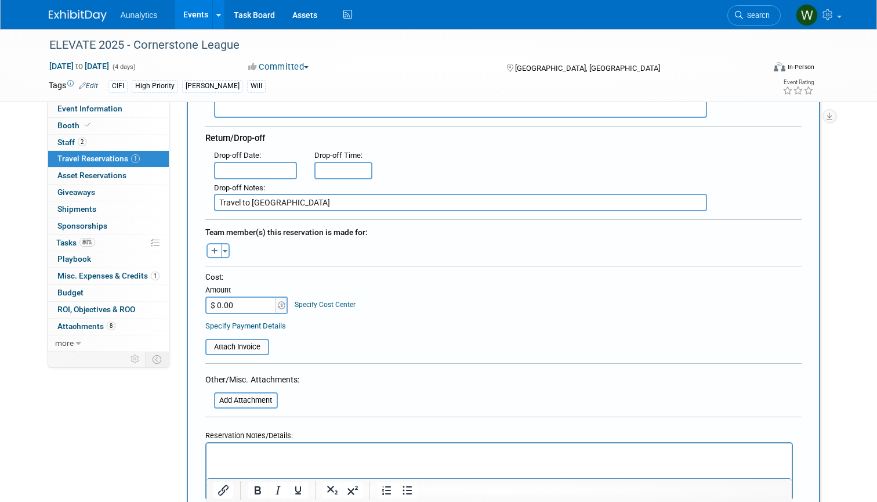
scroll to position [305, 0]
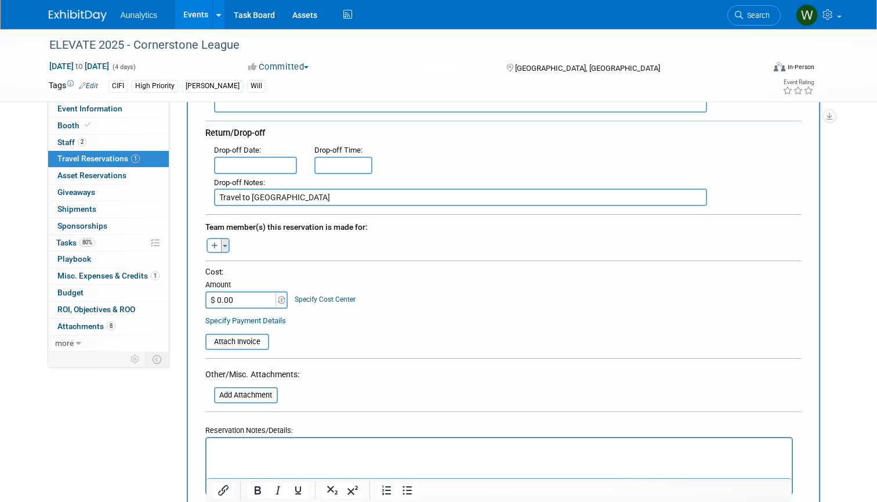
type input "Travel to [GEOGRAPHIC_DATA]"
click at [225, 245] on span "button" at bounding box center [225, 246] width 5 height 2
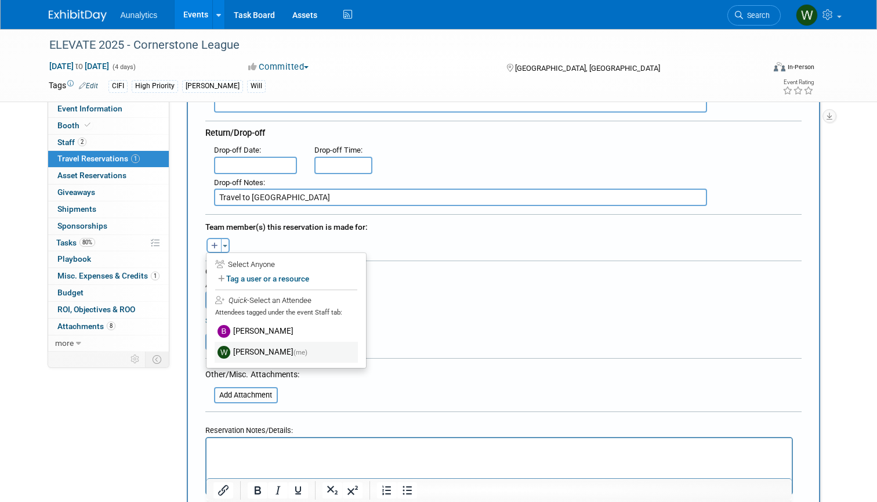
click at [248, 343] on label "[PERSON_NAME] (me)" at bounding box center [286, 352] width 143 height 21
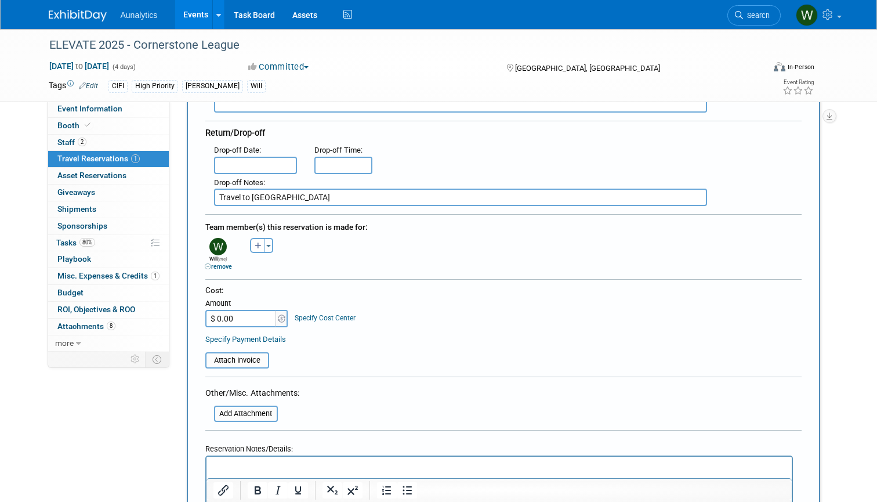
click at [239, 321] on input "$ 0.00" at bounding box center [241, 318] width 73 height 17
type input "$ 119.81"
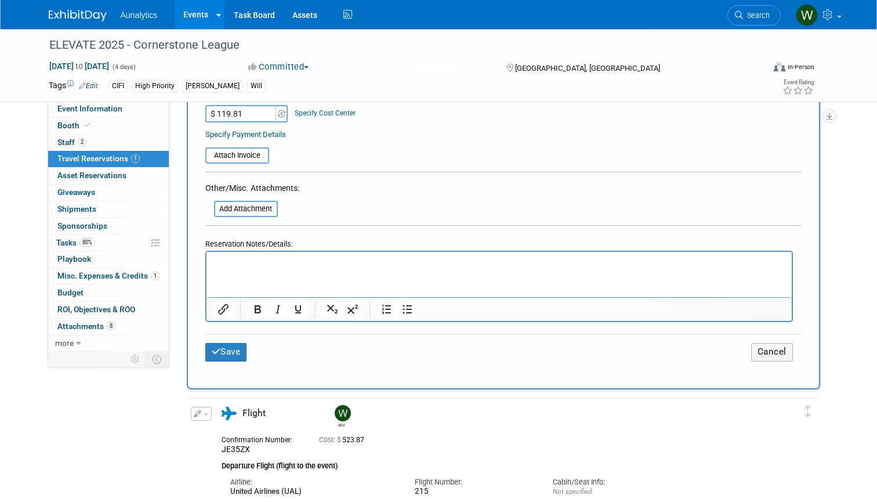
scroll to position [516, 0]
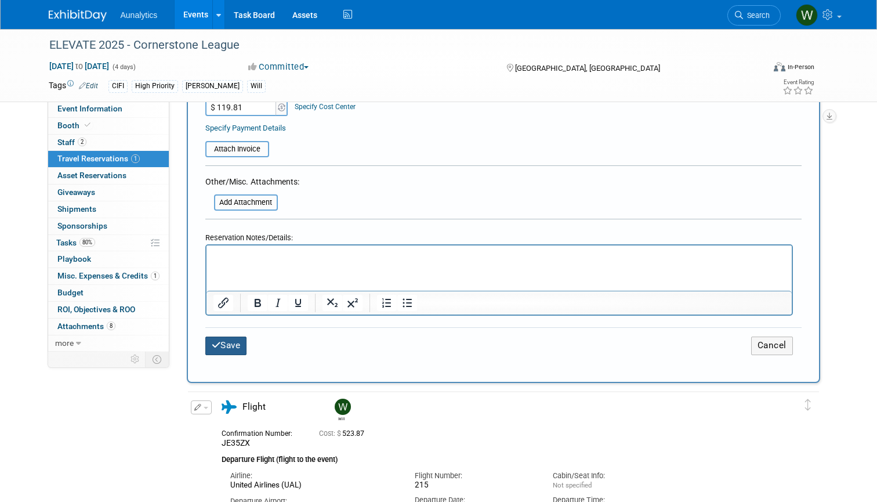
click at [235, 345] on button "Save" at bounding box center [226, 345] width 42 height 18
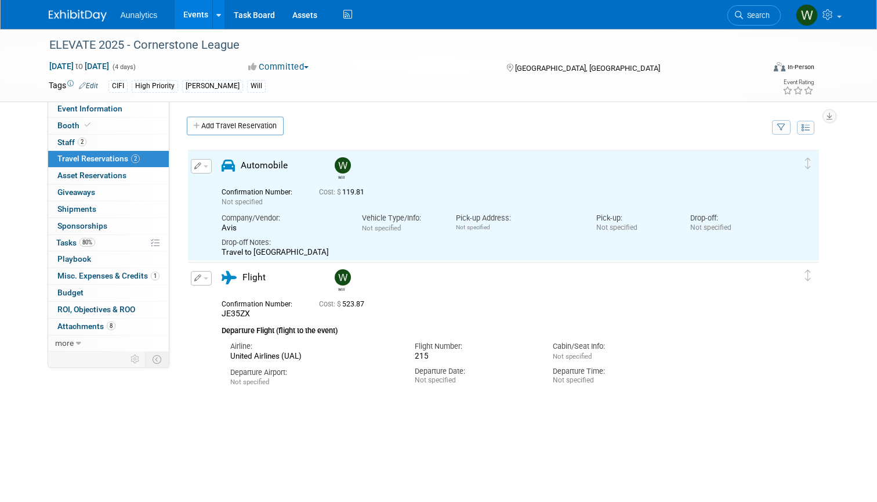
scroll to position [0, 0]
